Goal: Transaction & Acquisition: Subscribe to service/newsletter

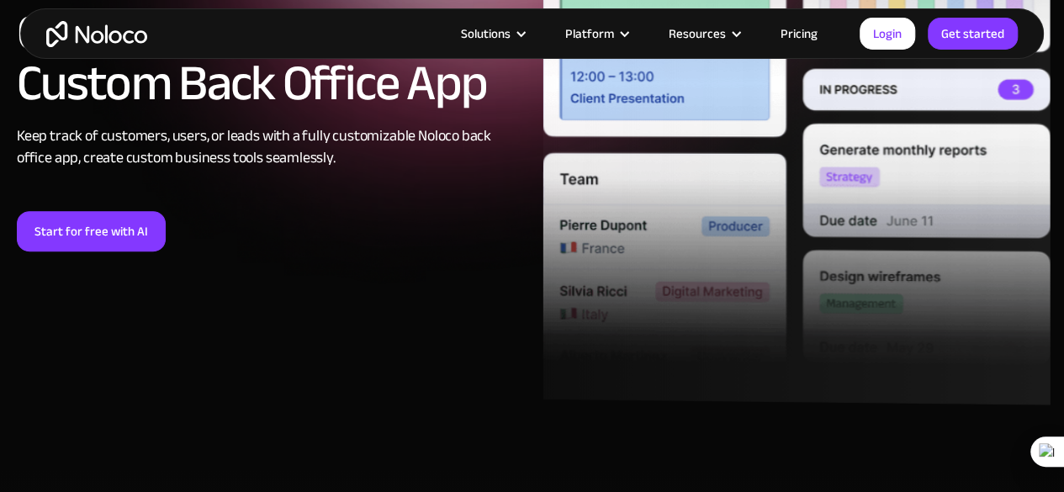
scroll to position [327, 0]
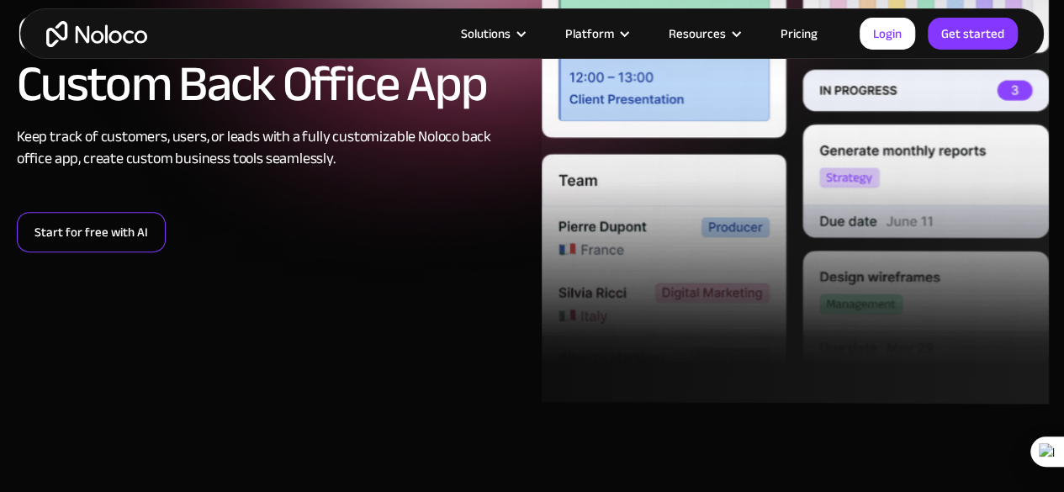
click at [130, 235] on link "Start for free with AI" at bounding box center [91, 232] width 149 height 40
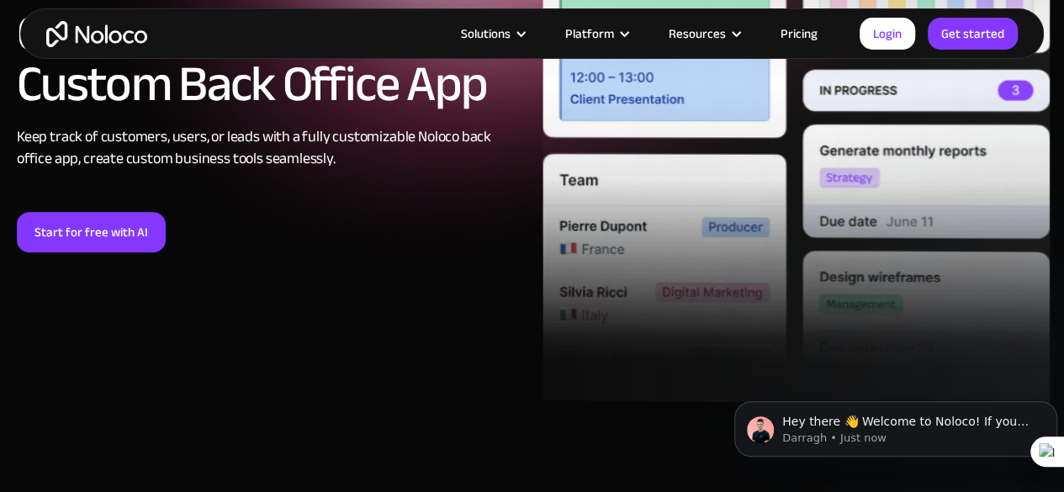
scroll to position [0, 0]
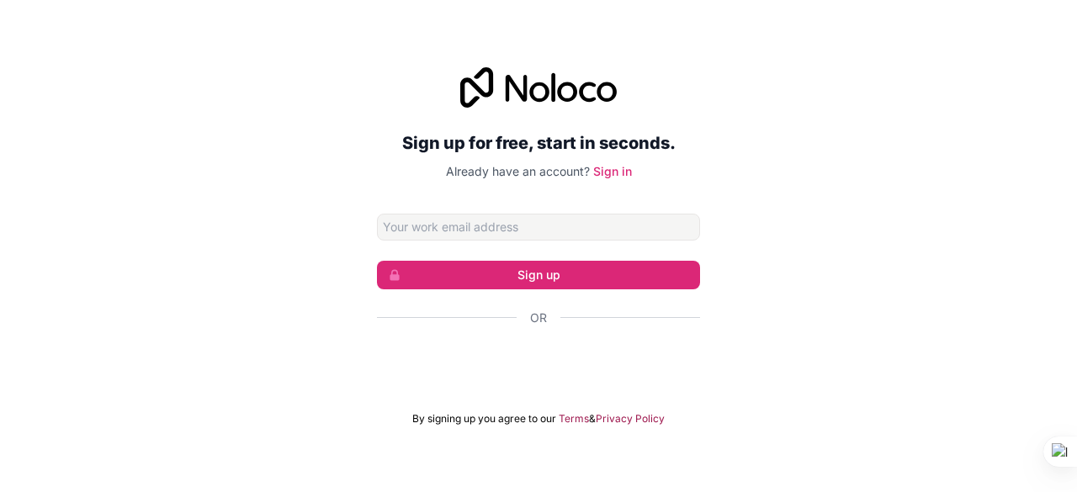
scroll to position [76, 0]
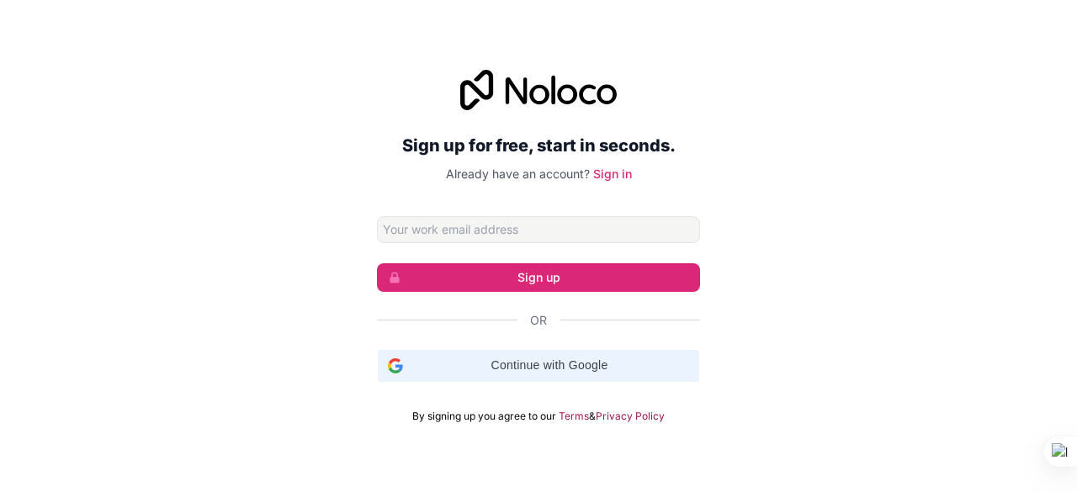
click at [530, 366] on span "Continue with Google" at bounding box center [549, 366] width 279 height 18
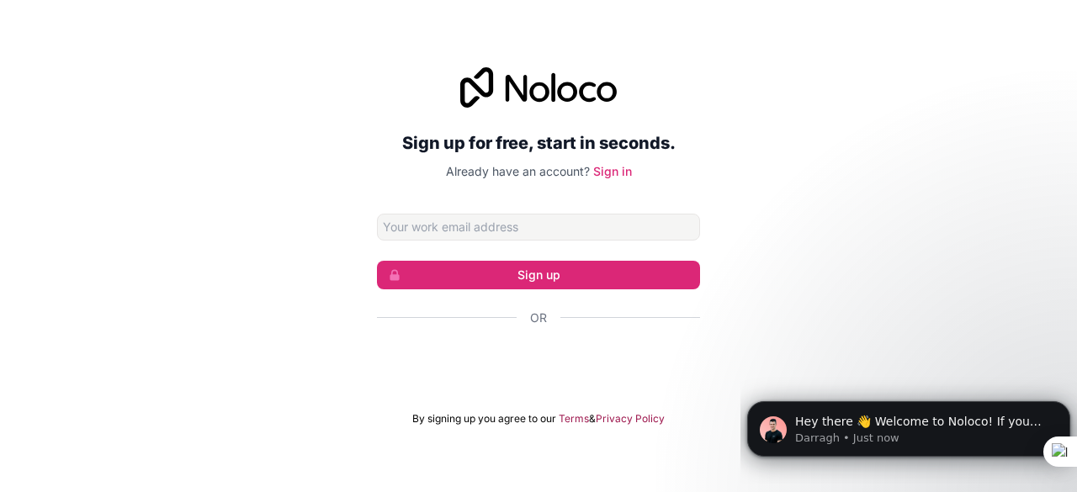
scroll to position [0, 0]
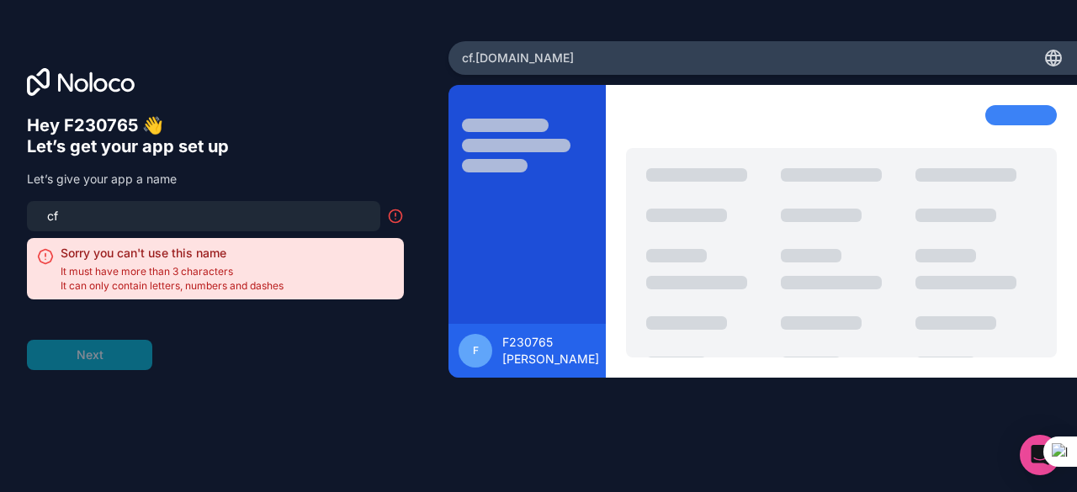
type input "c"
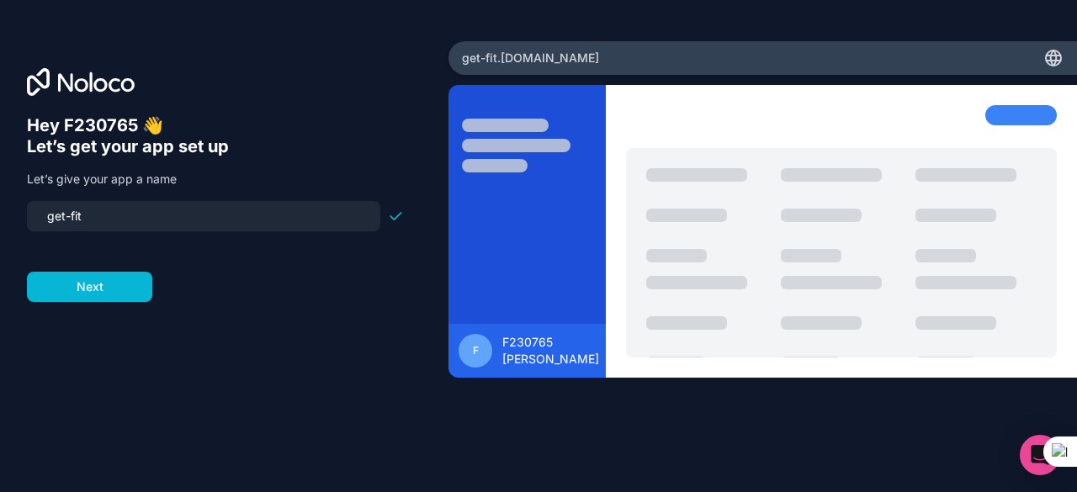
type input "get-fit"
